Goal: Task Accomplishment & Management: Use online tool/utility

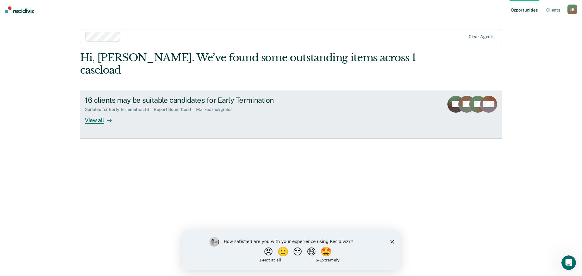
drag, startPoint x: 102, startPoint y: 115, endPoint x: 579, endPoint y: 157, distance: 479.6
click at [102, 115] on div "View all" at bounding box center [102, 118] width 34 height 12
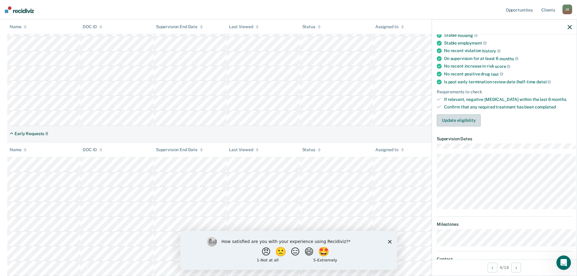
scroll to position [70, 0]
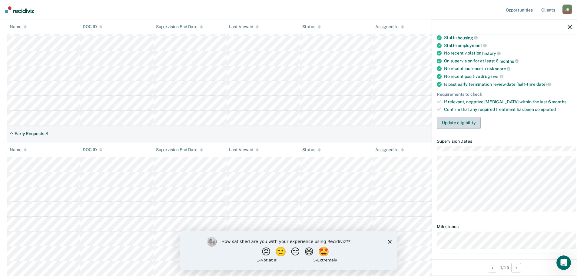
click at [460, 129] on button "Update eligibility" at bounding box center [459, 123] width 44 height 12
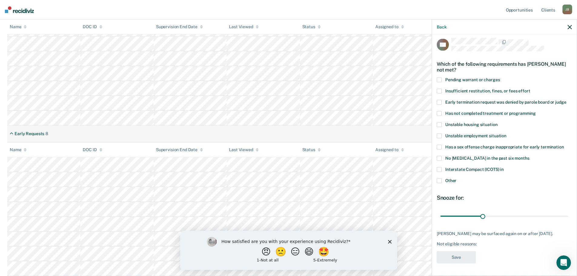
scroll to position [20, 0]
click at [437, 89] on span at bounding box center [439, 91] width 5 height 5
click at [530, 89] on input "Insufficient restitution, fines, or fees effort" at bounding box center [530, 89] width 0 height 0
drag, startPoint x: 476, startPoint y: 210, endPoint x: 519, endPoint y: 214, distance: 42.6
type input "60"
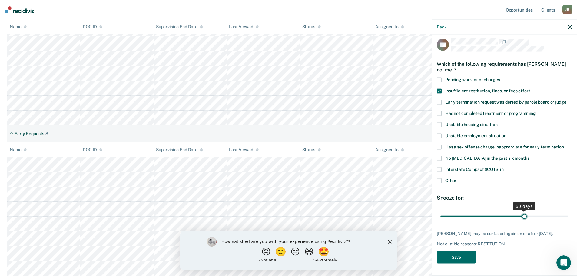
click at [519, 214] on input "range" at bounding box center [505, 216] width 128 height 11
click at [457, 258] on button "Save" at bounding box center [456, 257] width 39 height 12
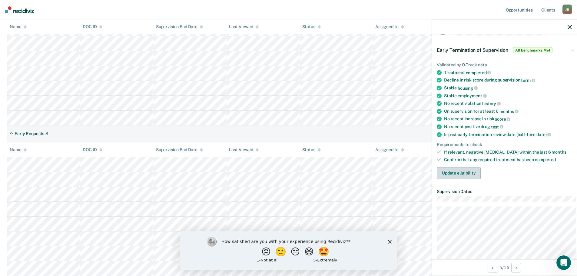
click at [450, 179] on button "Update eligibility" at bounding box center [459, 173] width 44 height 12
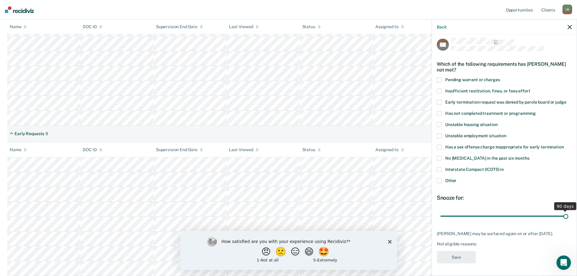
drag, startPoint x: 476, startPoint y: 214, endPoint x: 587, endPoint y: 214, distance: 111.2
type input "90"
click at [569, 214] on input "range" at bounding box center [505, 216] width 128 height 11
click at [437, 167] on span at bounding box center [439, 169] width 5 height 5
click at [504, 167] on input "Interstate Compact (ICOTS) in" at bounding box center [504, 167] width 0 height 0
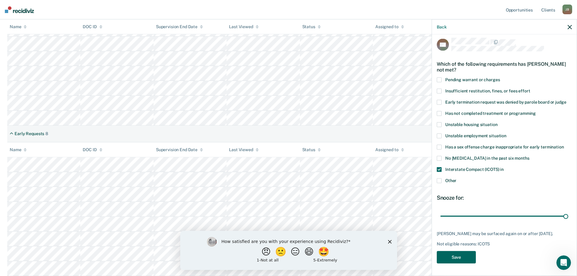
click at [449, 261] on button "Save" at bounding box center [456, 257] width 39 height 12
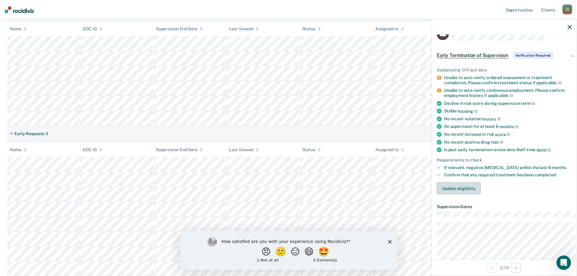
click at [457, 195] on button "Update eligibility" at bounding box center [459, 188] width 44 height 12
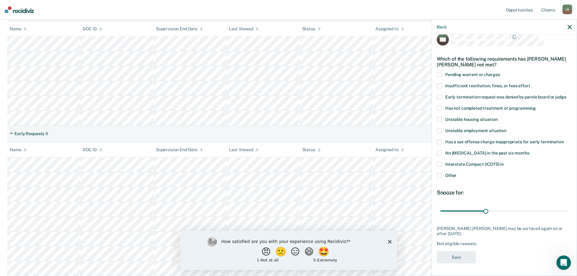
click at [437, 72] on span at bounding box center [439, 74] width 5 height 5
click at [500, 72] on input "Pending warrant or charges" at bounding box center [500, 72] width 0 height 0
click at [461, 264] on button "Save" at bounding box center [456, 257] width 39 height 12
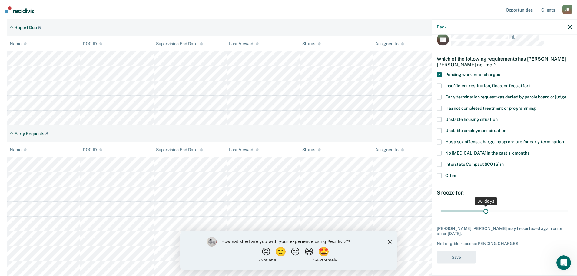
scroll to position [127, 0]
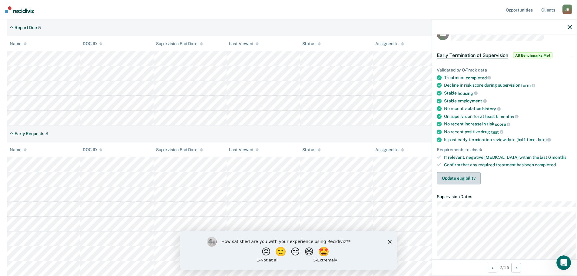
click at [445, 184] on button "Update eligibility" at bounding box center [459, 178] width 44 height 12
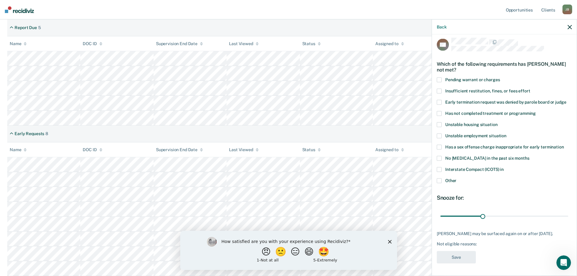
click at [569, 28] on icon "button" at bounding box center [570, 27] width 4 height 4
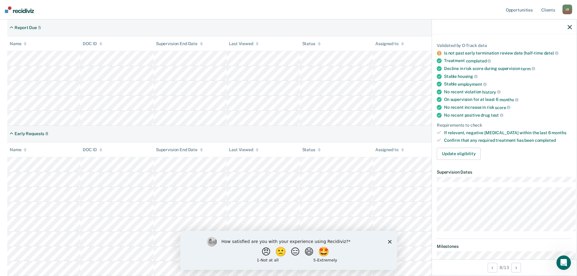
scroll to position [0, 0]
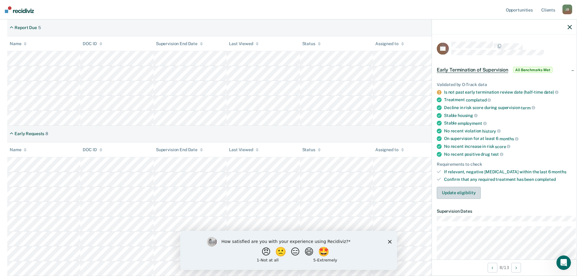
click at [455, 199] on button "Update eligibility" at bounding box center [459, 193] width 44 height 12
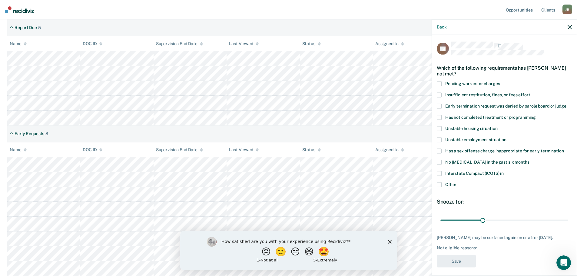
click at [570, 28] on icon "button" at bounding box center [570, 27] width 4 height 4
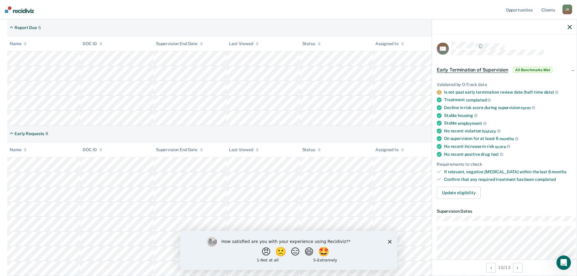
click at [390, 242] on polygon "Close survey" at bounding box center [390, 242] width 4 height 4
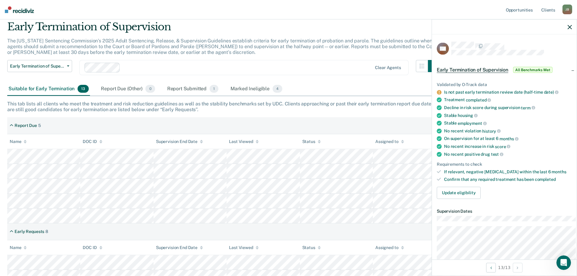
scroll to position [6, 0]
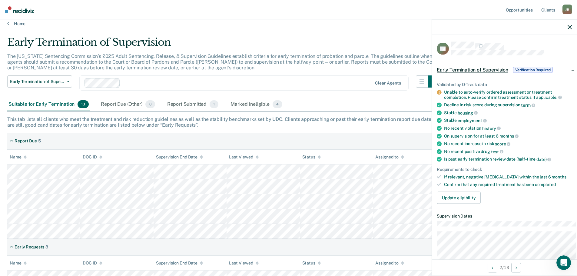
click at [526, 72] on span "Verification Required" at bounding box center [533, 70] width 40 height 6
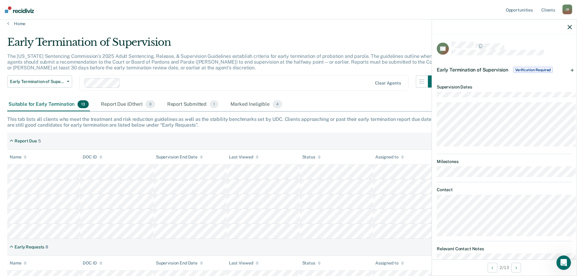
click at [528, 72] on span "Verification Required" at bounding box center [533, 70] width 40 height 6
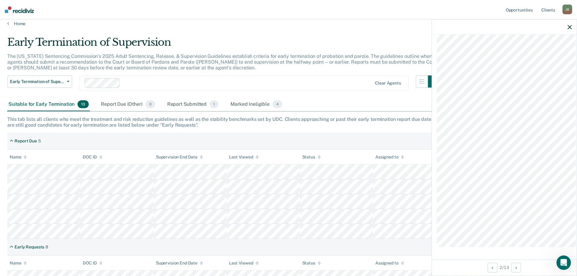
scroll to position [36, 0]
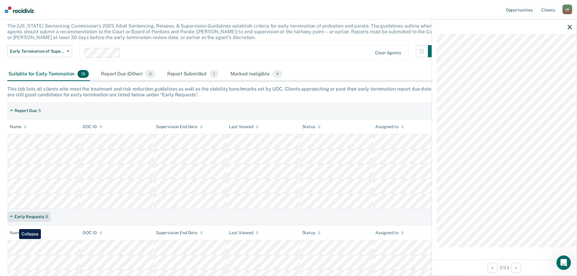
click at [15, 222] on div "Early Requests 8" at bounding box center [28, 217] width 43 height 10
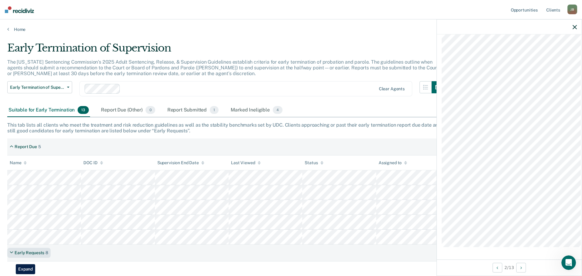
click at [11, 256] on icon at bounding box center [12, 252] width 4 height 5
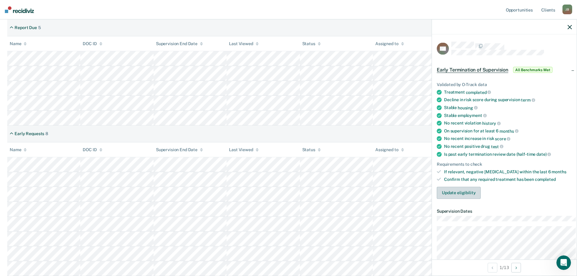
click at [461, 199] on button "Update eligibility" at bounding box center [459, 193] width 44 height 12
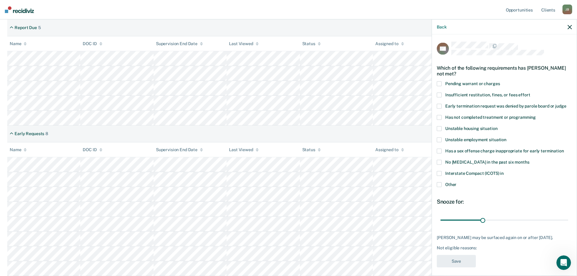
click at [437, 187] on span at bounding box center [439, 184] width 5 height 5
click at [457, 182] on input "Other" at bounding box center [457, 182] width 0 height 0
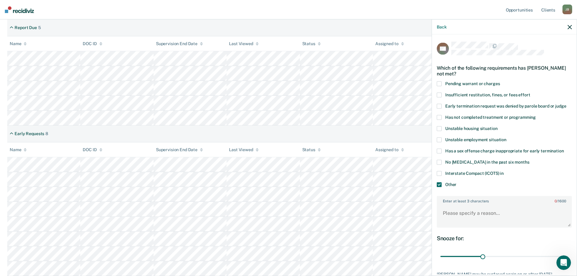
click at [569, 28] on icon "button" at bounding box center [570, 27] width 4 height 4
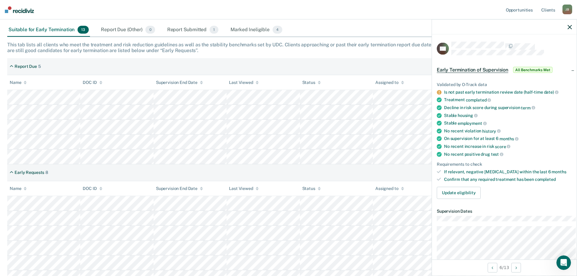
scroll to position [66, 0]
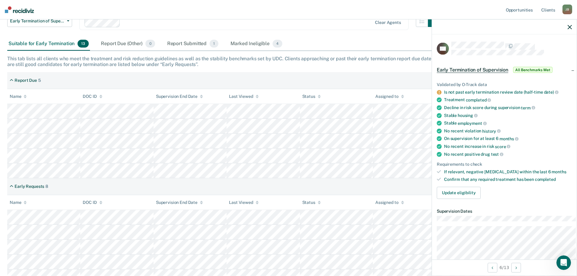
click at [569, 27] on icon "button" at bounding box center [570, 27] width 4 height 4
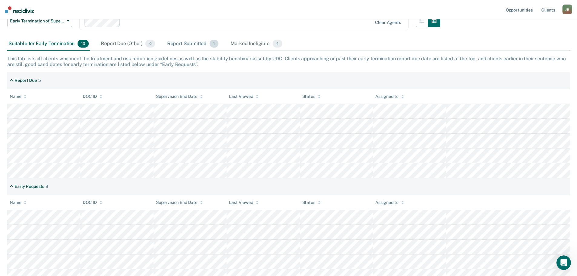
click at [201, 51] on div "Report Submitted 1" at bounding box center [193, 43] width 54 height 13
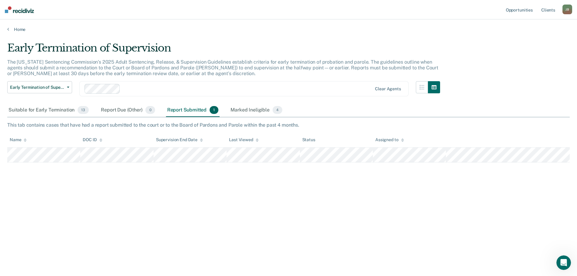
scroll to position [0, 0]
click at [265, 117] on div "Marked Ineligible 4" at bounding box center [256, 110] width 54 height 13
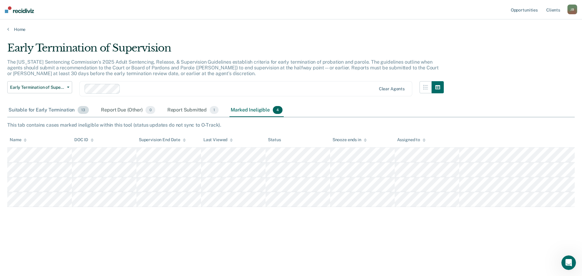
click at [42, 115] on div "Suitable for Early Termination 13" at bounding box center [48, 110] width 83 height 13
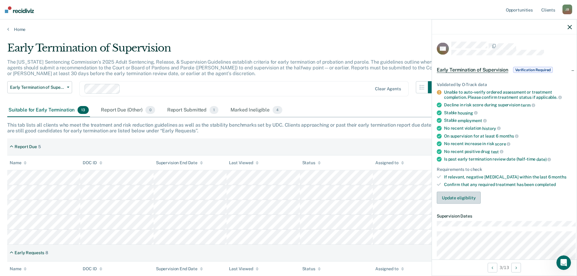
click at [463, 204] on button "Update eligibility" at bounding box center [459, 198] width 44 height 12
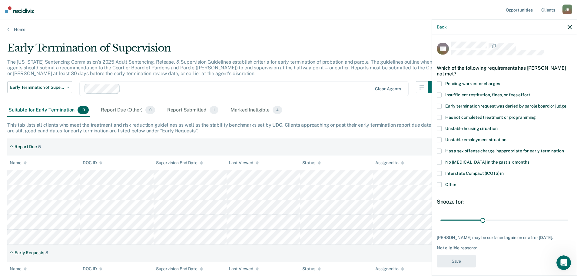
click at [437, 120] on span at bounding box center [439, 117] width 5 height 5
click at [536, 115] on input "Has not completed treatment or programming" at bounding box center [536, 115] width 0 height 0
drag, startPoint x: 477, startPoint y: 230, endPoint x: 518, endPoint y: 229, distance: 41.2
type input "60"
click at [518, 226] on input "range" at bounding box center [505, 220] width 128 height 11
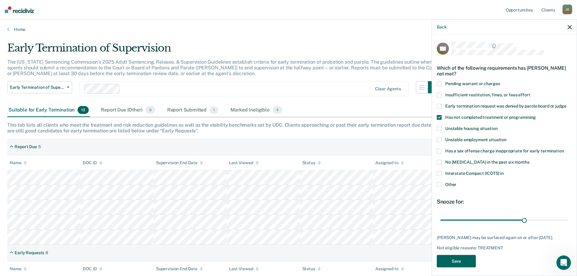
click at [464, 268] on button "Save" at bounding box center [456, 261] width 39 height 12
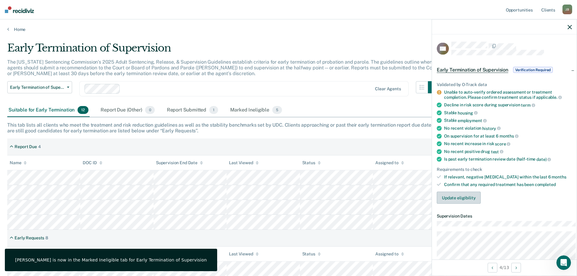
click at [459, 204] on button "Update eligibility" at bounding box center [459, 198] width 44 height 12
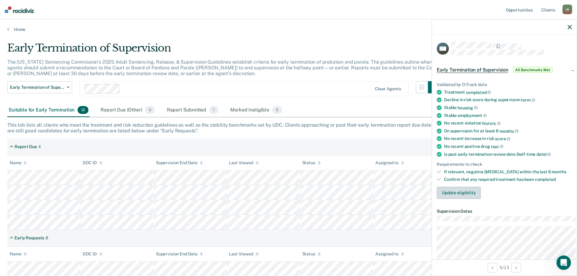
click at [447, 199] on button "Update eligibility" at bounding box center [459, 193] width 44 height 12
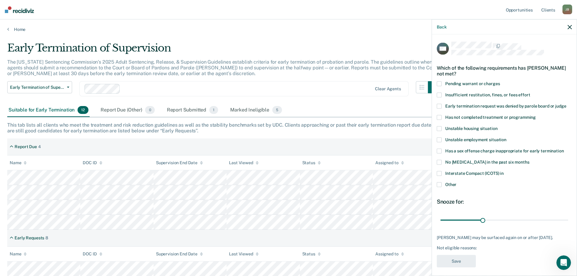
click at [437, 154] on span at bounding box center [439, 151] width 5 height 5
click at [564, 149] on input "Has a sex offense charge inappropriate for early termination" at bounding box center [564, 149] width 0 height 0
drag, startPoint x: 476, startPoint y: 228, endPoint x: 582, endPoint y: 227, distance: 106.1
type input "90"
click at [569, 226] on input "range" at bounding box center [505, 220] width 128 height 11
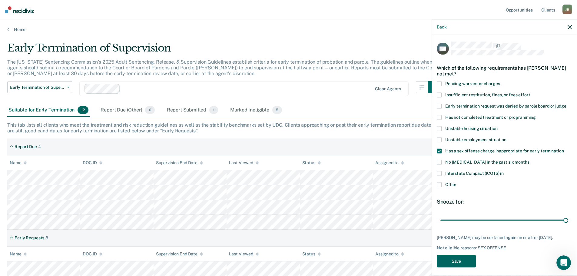
click at [457, 268] on button "Save" at bounding box center [456, 261] width 39 height 12
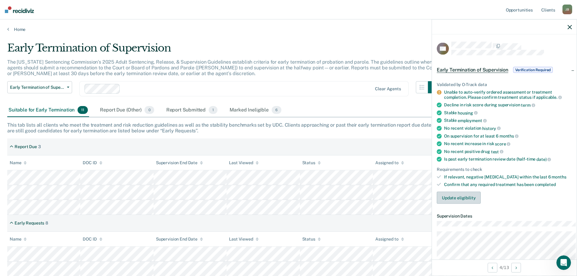
click at [442, 204] on button "Update eligibility" at bounding box center [459, 198] width 44 height 12
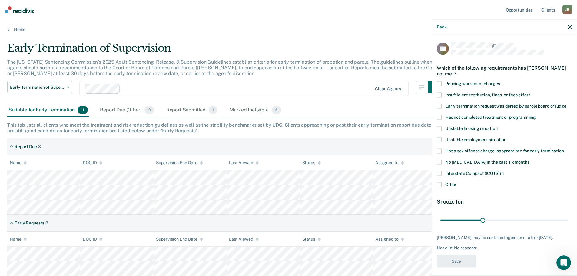
click at [437, 120] on span at bounding box center [439, 117] width 5 height 5
click at [536, 115] on input "Has not completed treatment or programming" at bounding box center [536, 115] width 0 height 0
click at [443, 267] on button "Save" at bounding box center [456, 261] width 39 height 12
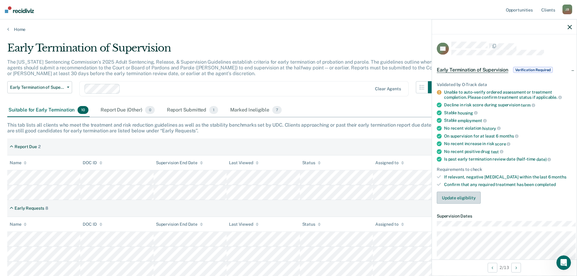
click at [446, 204] on button "Update eligibility" at bounding box center [459, 198] width 44 height 12
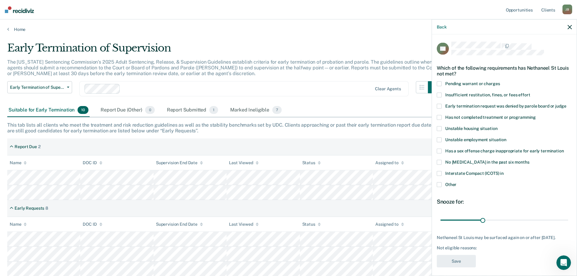
click at [437, 120] on span at bounding box center [439, 117] width 5 height 5
click at [536, 115] on input "Has not completed treatment or programming" at bounding box center [536, 115] width 0 height 0
drag, startPoint x: 476, startPoint y: 229, endPoint x: 626, endPoint y: 223, distance: 149.6
type input "90"
click at [569, 223] on input "range" at bounding box center [505, 220] width 128 height 11
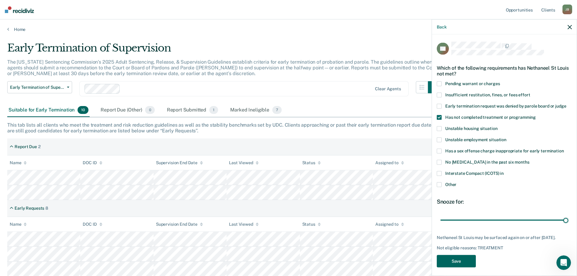
click at [469, 268] on button "Save" at bounding box center [456, 261] width 39 height 12
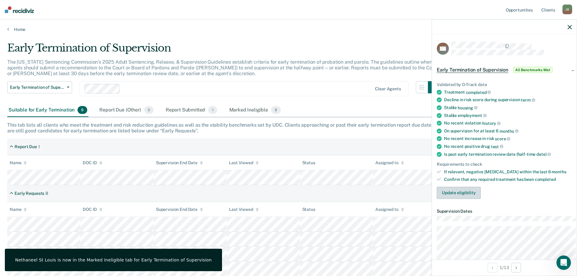
click at [450, 199] on button "Update eligibility" at bounding box center [459, 193] width 44 height 12
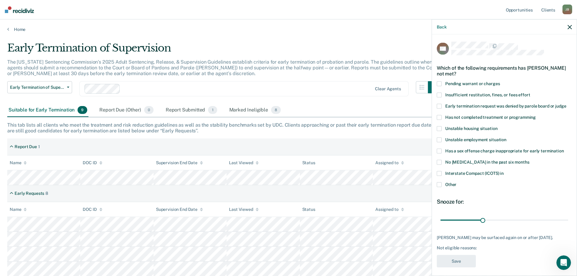
click at [437, 187] on span at bounding box center [439, 184] width 5 height 5
click at [457, 182] on input "Other" at bounding box center [457, 182] width 0 height 0
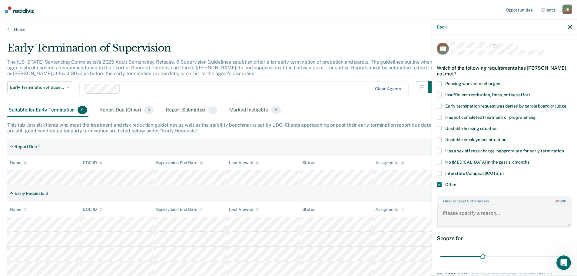
click at [449, 222] on textarea "Enter at least 3 characters 0 / 1600" at bounding box center [505, 216] width 134 height 22
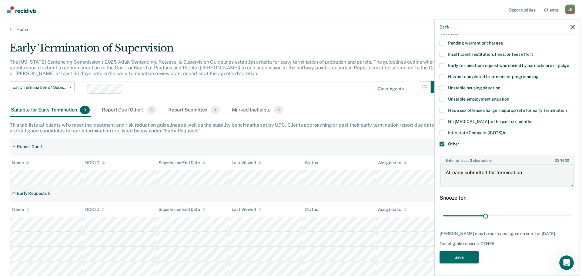
scroll to position [53, 0]
type textarea "Already submitted for termination"
click at [450, 258] on button "Save" at bounding box center [456, 257] width 39 height 12
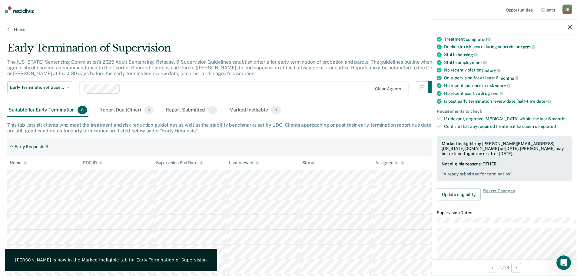
drag, startPoint x: 568, startPoint y: 28, endPoint x: 548, endPoint y: 45, distance: 25.8
click at [568, 28] on icon "button" at bounding box center [570, 27] width 4 height 4
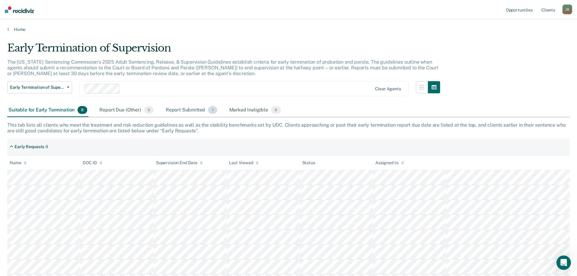
click at [180, 116] on div "Report Submitted 1" at bounding box center [192, 110] width 54 height 13
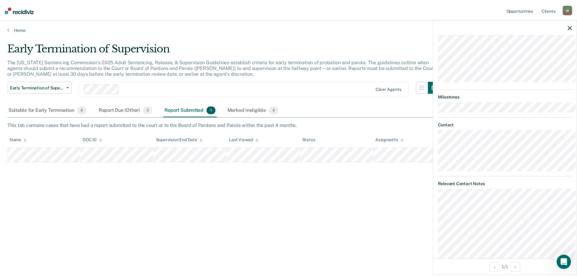
scroll to position [0, 0]
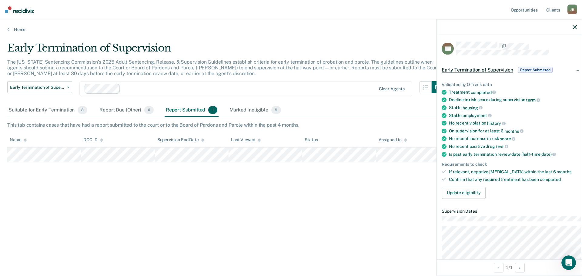
click at [454, 72] on span "Early Termination of Supervision" at bounding box center [478, 70] width 72 height 6
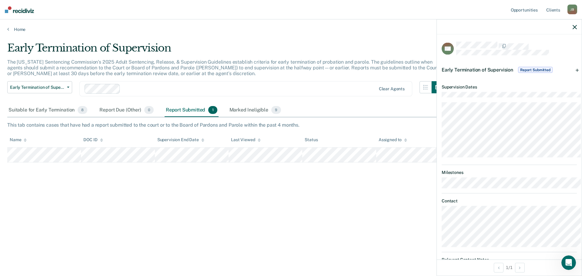
click at [533, 72] on span "Report Submitted" at bounding box center [535, 70] width 35 height 6
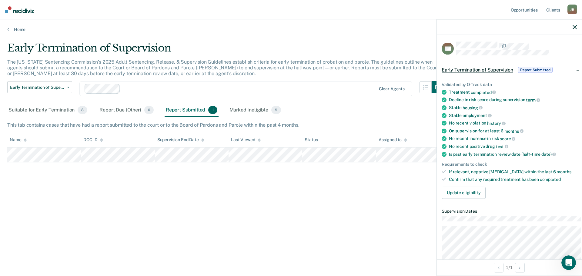
click at [573, 28] on icon "button" at bounding box center [575, 27] width 4 height 4
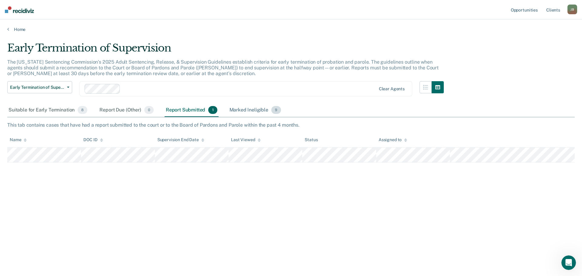
click at [259, 114] on div "Marked Ineligible 9" at bounding box center [255, 110] width 54 height 13
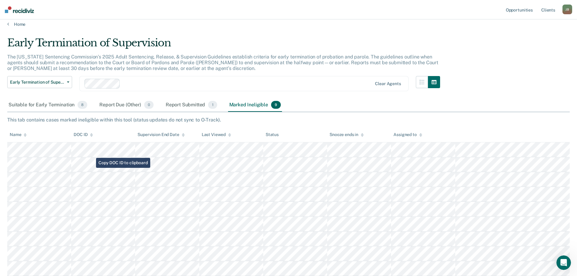
scroll to position [13, 0]
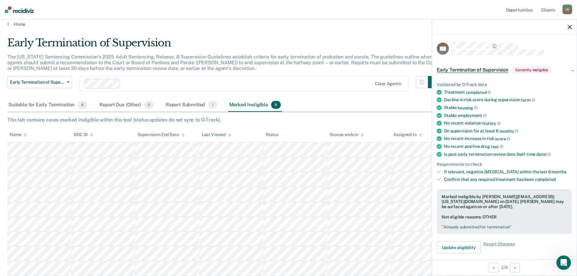
click at [538, 72] on span "Currently ineligible" at bounding box center [531, 70] width 37 height 6
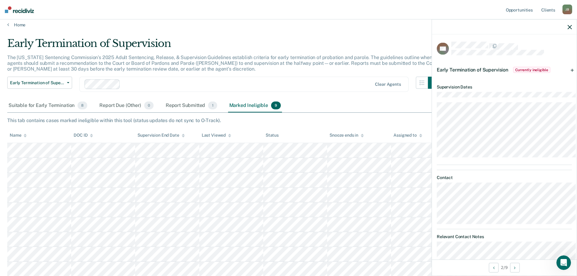
scroll to position [0, 0]
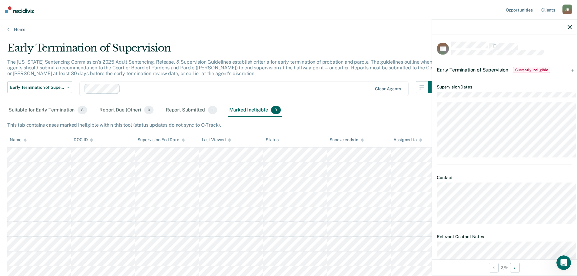
click at [569, 74] on div "Early Termination of Supervision Currently ineligible" at bounding box center [504, 69] width 145 height 19
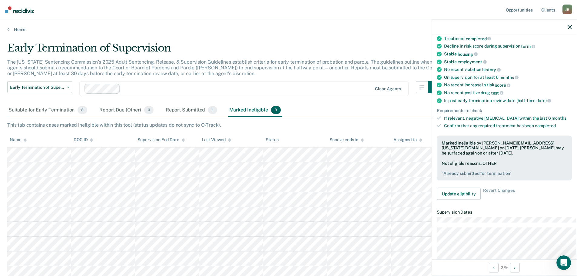
scroll to position [61, 0]
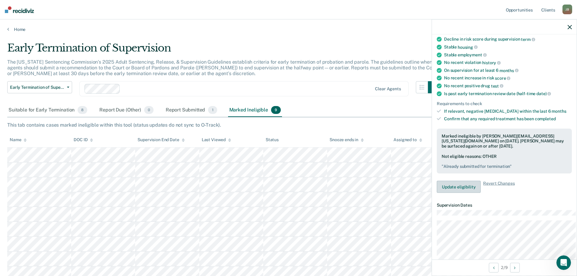
click at [454, 193] on button "Update eligibility" at bounding box center [459, 187] width 44 height 12
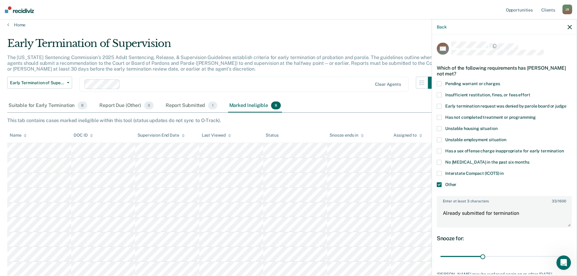
scroll to position [0, 0]
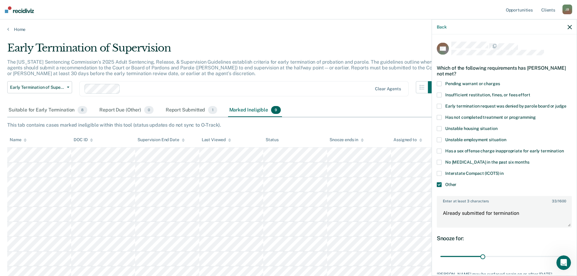
click at [570, 28] on icon "button" at bounding box center [570, 27] width 4 height 4
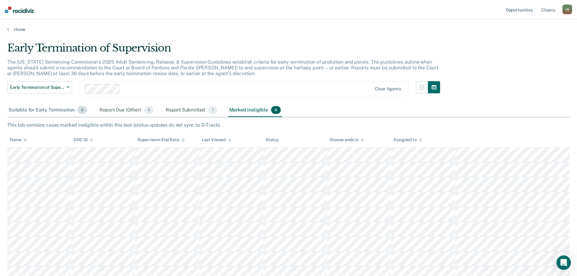
click at [52, 117] on div "Suitable for Early Termination 8" at bounding box center [47, 110] width 81 height 13
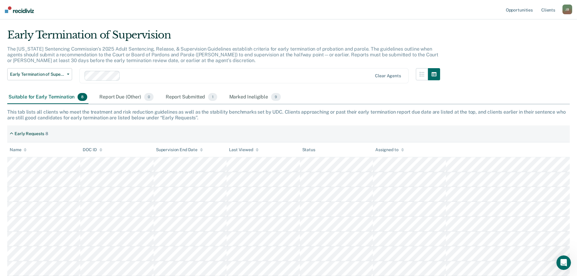
scroll to position [21, 0]
